Goal: Task Accomplishment & Management: Manage account settings

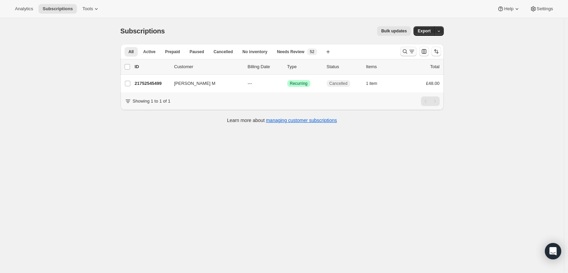
click at [407, 53] on icon "Search and filter results" at bounding box center [405, 51] width 7 height 7
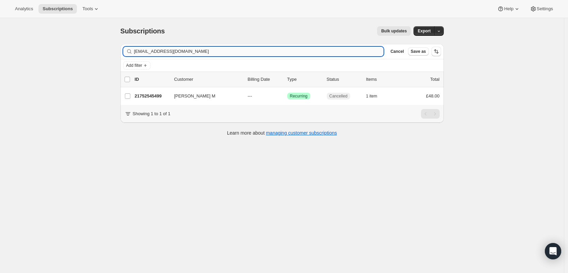
click at [225, 50] on input "[EMAIL_ADDRESS][DOMAIN_NAME]" at bounding box center [259, 52] width 250 height 10
type input "[EMAIL_ADDRESS][DOMAIN_NAME]"
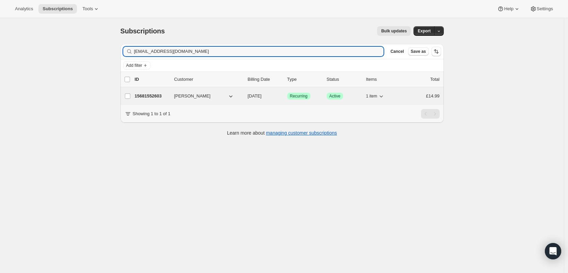
click at [155, 97] on p "15681552603" at bounding box center [152, 96] width 34 height 7
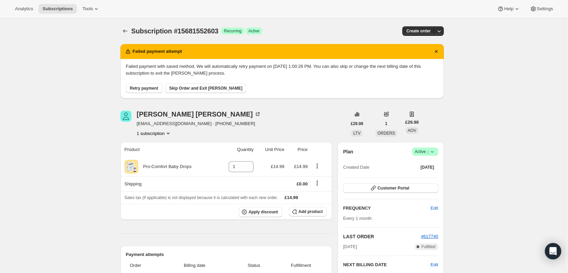
click at [436, 151] on icon at bounding box center [432, 151] width 7 height 7
click at [420, 176] on span "Cancel subscription" at bounding box center [425, 176] width 38 height 5
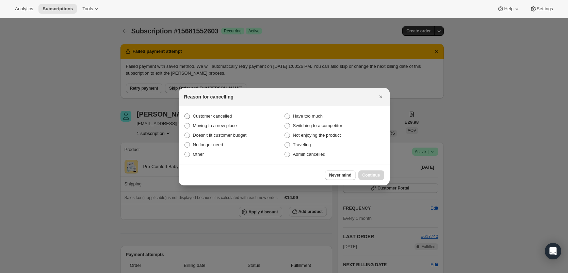
click at [209, 118] on span "Customer cancelled" at bounding box center [212, 115] width 39 height 5
click at [185, 114] on input "Customer cancelled" at bounding box center [185, 113] width 0 height 0
radio input "true"
click at [368, 173] on span "Continue" at bounding box center [372, 174] width 18 height 5
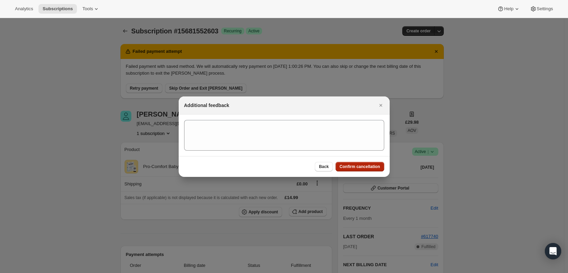
click at [371, 167] on span "Confirm cancellation" at bounding box center [360, 166] width 41 height 5
